Goal: Navigation & Orientation: Find specific page/section

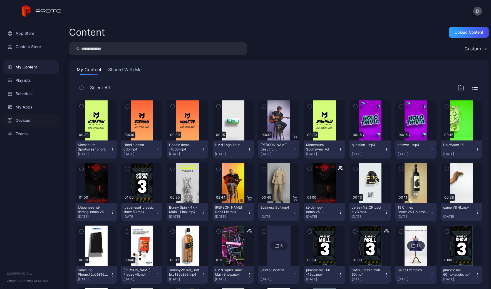
click at [23, 120] on div "Devices" at bounding box center [30, 120] width 55 height 13
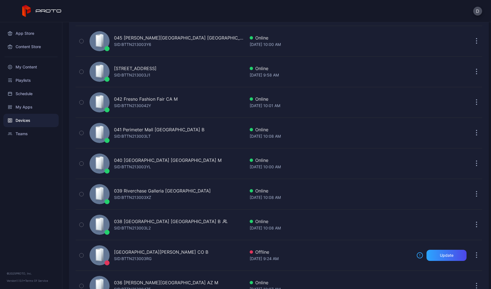
scroll to position [35, 0]
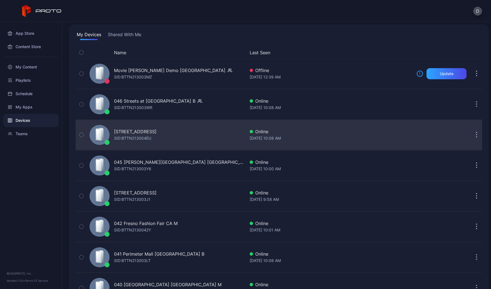
click at [188, 131] on div "[STREET_ADDRESS] SID: BTTN213004EU" at bounding box center [166, 135] width 158 height 28
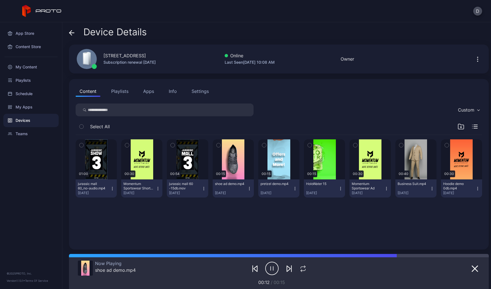
click at [119, 93] on button "Playlists" at bounding box center [119, 91] width 25 height 11
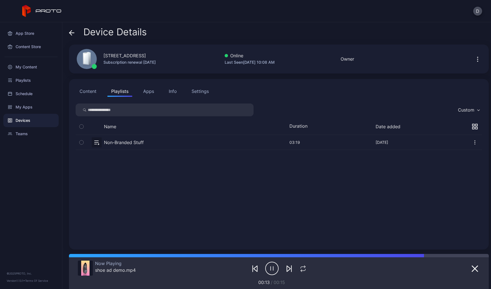
click at [152, 141] on button "button" at bounding box center [279, 142] width 406 height 15
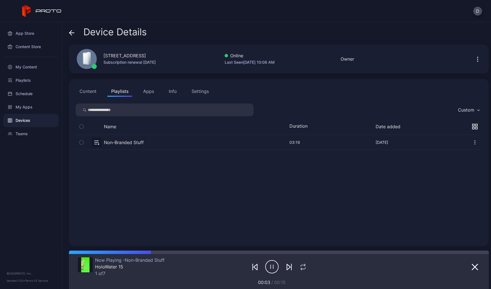
click at [146, 92] on button "Apps" at bounding box center [148, 91] width 19 height 11
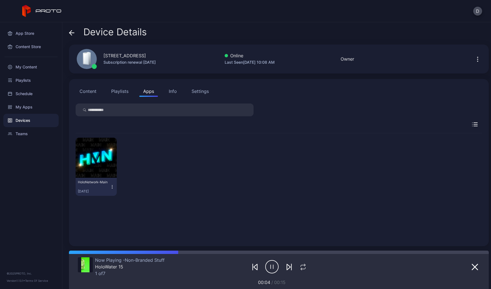
click at [91, 92] on button "Content" at bounding box center [88, 91] width 25 height 11
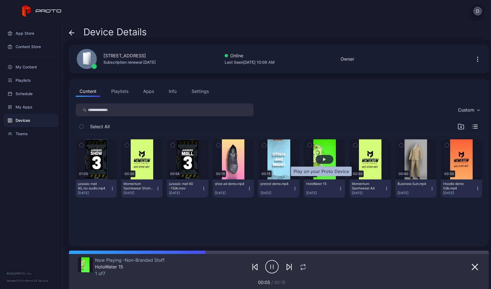
click at [323, 158] on div "button" at bounding box center [324, 158] width 3 height 3
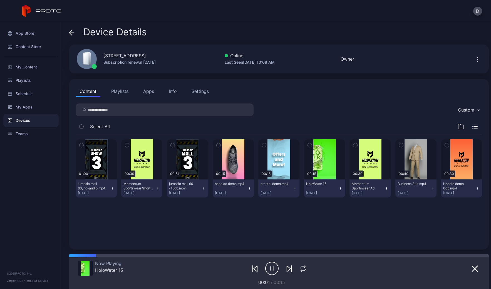
click at [71, 32] on icon at bounding box center [72, 33] width 6 height 6
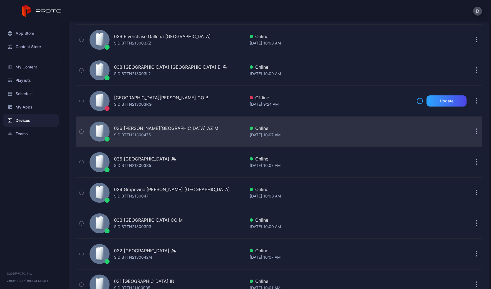
scroll to position [327, 0]
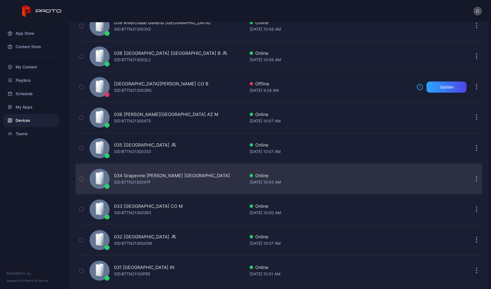
click at [183, 181] on div "034 Grapevine [PERSON_NAME] [GEOGRAPHIC_DATA] [PERSON_NAME]: BTTN2130047F" at bounding box center [166, 179] width 158 height 28
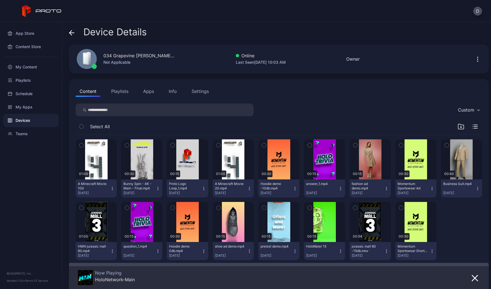
click at [123, 93] on button "Playlists" at bounding box center [119, 91] width 25 height 11
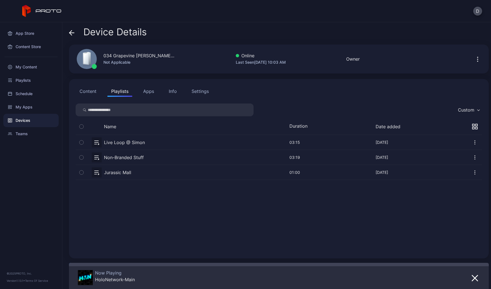
click at [155, 156] on button "button" at bounding box center [279, 157] width 406 height 15
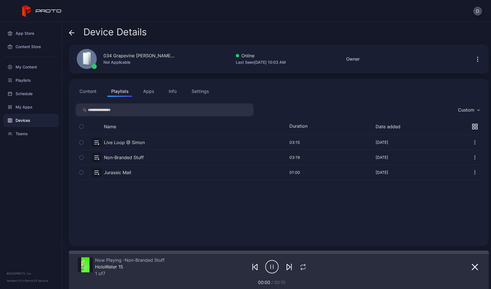
click at [71, 32] on icon at bounding box center [72, 33] width 6 height 6
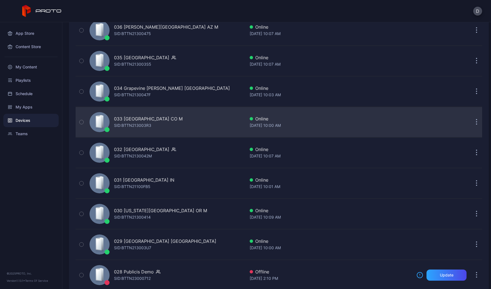
scroll to position [418, 0]
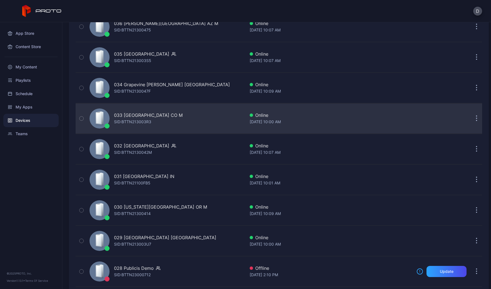
click at [186, 179] on div "031 [GEOGRAPHIC_DATA] IN SID: BTTN21100FB5" at bounding box center [166, 180] width 158 height 28
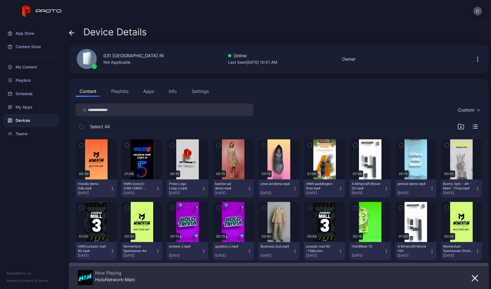
click at [126, 92] on button "Playlists" at bounding box center [119, 91] width 25 height 11
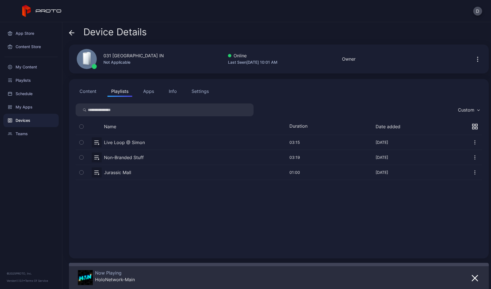
click at [159, 156] on button "button" at bounding box center [279, 157] width 406 height 15
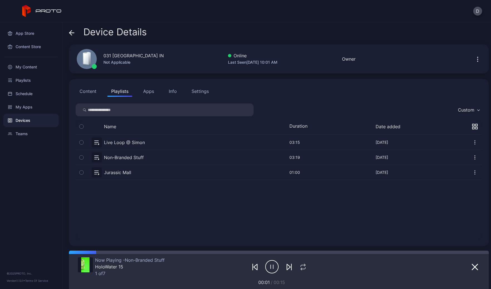
click at [71, 33] on icon at bounding box center [71, 33] width 5 height 0
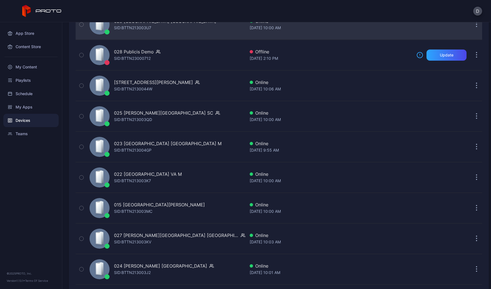
scroll to position [652, 0]
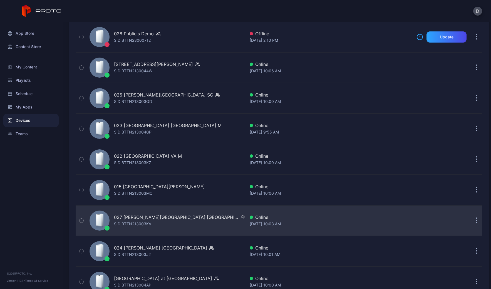
click at [204, 224] on div "027 [PERSON_NAME][GEOGRAPHIC_DATA] [GEOGRAPHIC_DATA] SID: BTTN213003KV" at bounding box center [166, 220] width 158 height 28
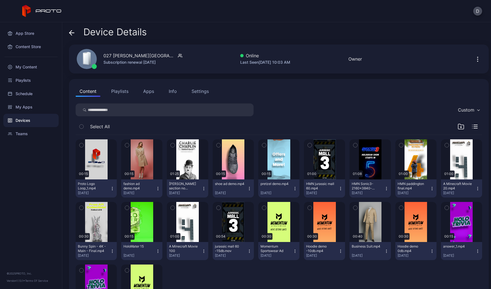
click at [124, 92] on button "Playlists" at bounding box center [119, 91] width 25 height 11
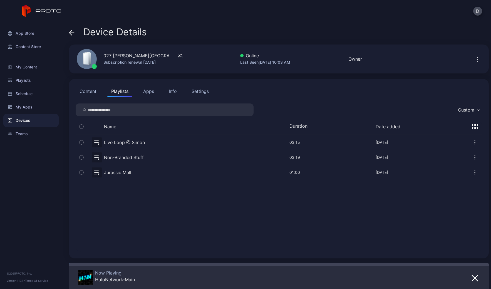
click at [153, 155] on button "button" at bounding box center [279, 157] width 406 height 15
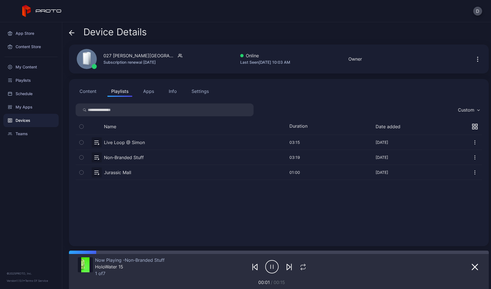
click at [74, 33] on icon at bounding box center [72, 33] width 6 height 6
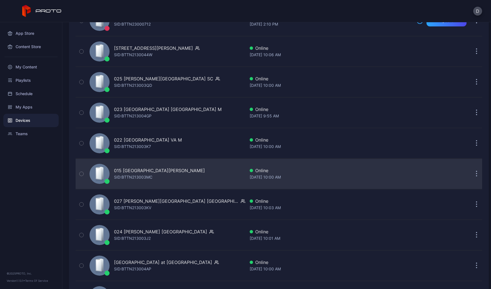
scroll to position [672, 0]
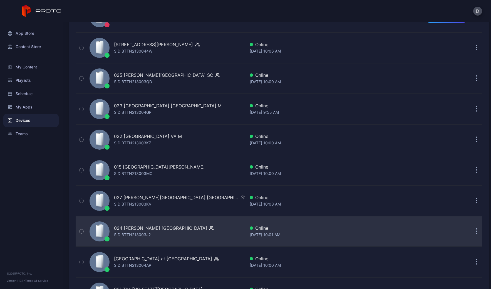
click at [174, 232] on div "024 [PERSON_NAME] [GEOGRAPHIC_DATA] [PERSON_NAME]: BTTN213003J2" at bounding box center [166, 231] width 158 height 28
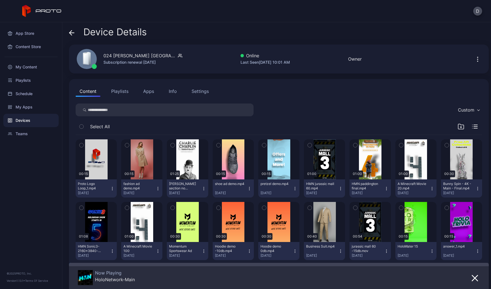
click at [119, 89] on button "Playlists" at bounding box center [119, 91] width 25 height 11
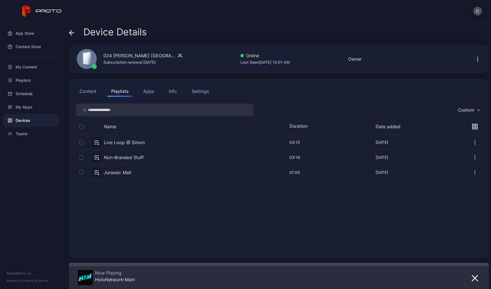
click at [121, 157] on button "button" at bounding box center [279, 157] width 406 height 15
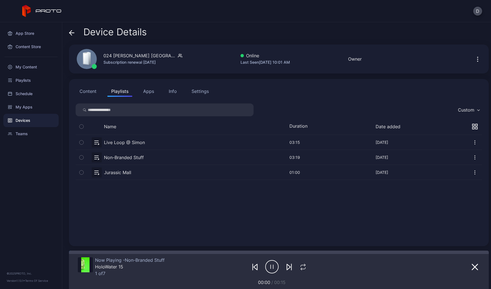
click at [73, 31] on icon at bounding box center [72, 33] width 6 height 6
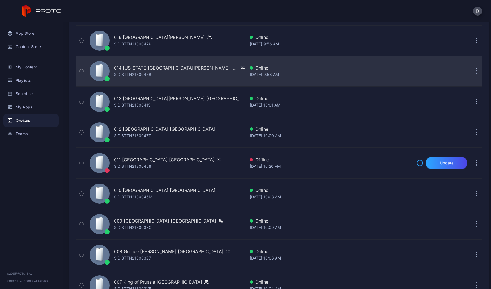
scroll to position [1057, 0]
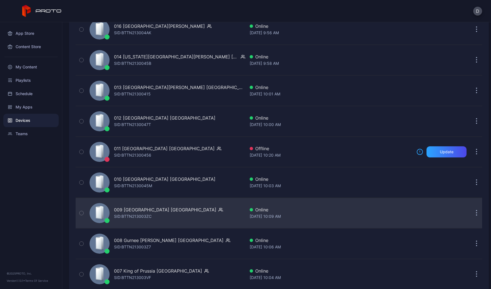
click at [182, 209] on div "009 [GEOGRAPHIC_DATA] IL SID: BTTN213003ZC" at bounding box center [166, 213] width 158 height 28
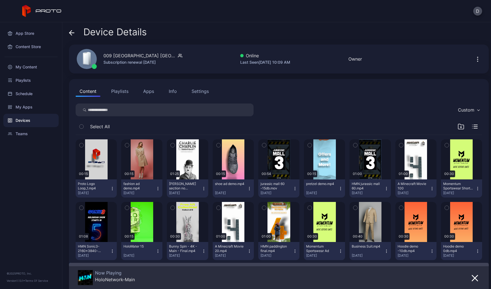
click at [126, 91] on button "Playlists" at bounding box center [119, 91] width 25 height 11
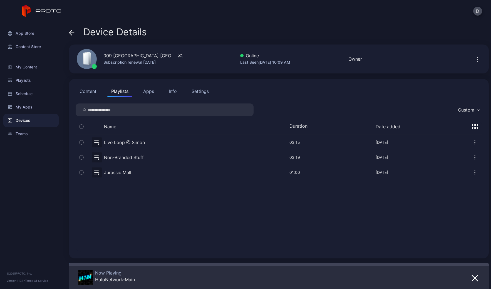
click at [158, 155] on button "button" at bounding box center [279, 157] width 406 height 15
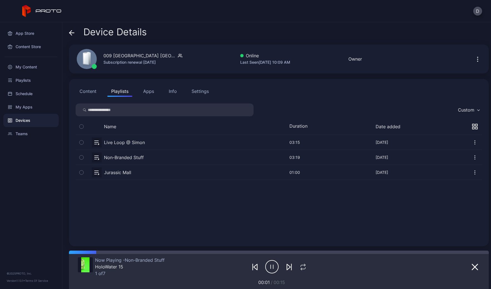
click at [71, 33] on icon at bounding box center [71, 33] width 5 height 0
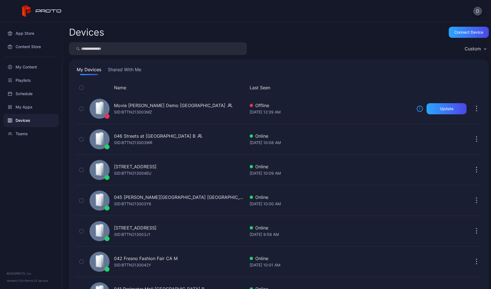
scroll to position [1057, 0]
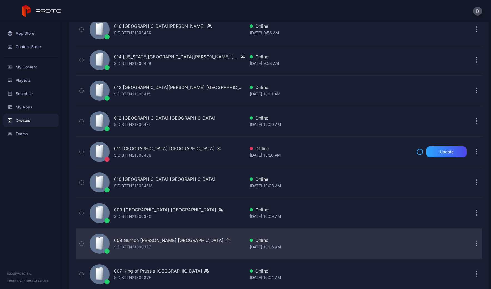
click at [188, 241] on div "008 Gurnee [PERSON_NAME] IL [PERSON_NAME]: BTTN213003Z7" at bounding box center [166, 243] width 158 height 28
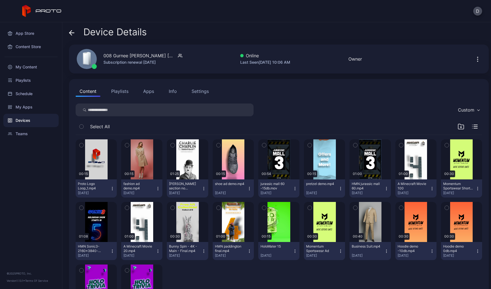
click at [122, 92] on button "Playlists" at bounding box center [119, 91] width 25 height 11
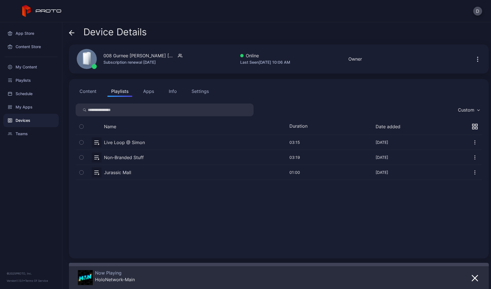
click at [129, 157] on button "button" at bounding box center [279, 157] width 406 height 15
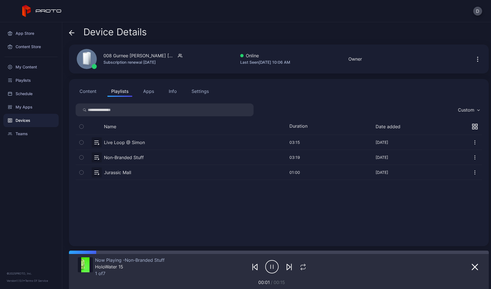
click at [71, 33] on icon at bounding box center [72, 33] width 6 height 6
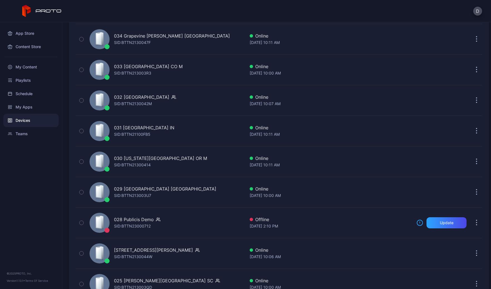
scroll to position [463, 0]
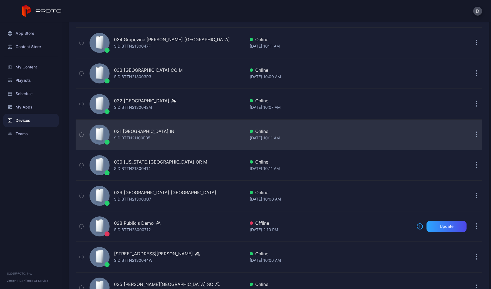
click at [188, 134] on div "031 [GEOGRAPHIC_DATA] IN SID: BTTN21100FB5" at bounding box center [166, 135] width 158 height 28
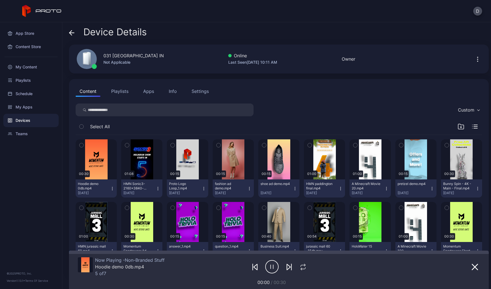
click at [190, 89] on button "Settings" at bounding box center [199, 91] width 25 height 11
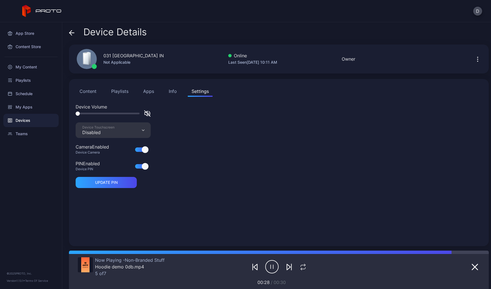
click at [166, 91] on button "Info" at bounding box center [173, 91] width 16 height 11
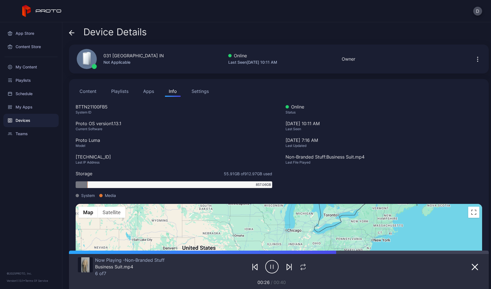
click at [142, 92] on button "Apps" at bounding box center [148, 91] width 19 height 11
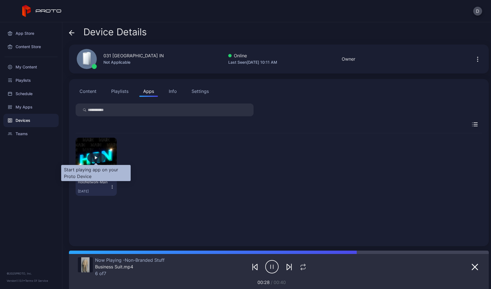
click at [97, 157] on div "button" at bounding box center [96, 157] width 3 height 3
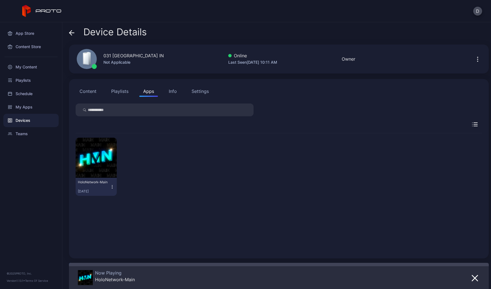
click at [70, 32] on icon at bounding box center [72, 33] width 6 height 6
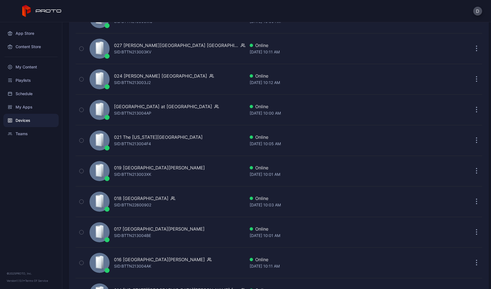
scroll to position [1027, 0]
